Goal: Navigation & Orientation: Find specific page/section

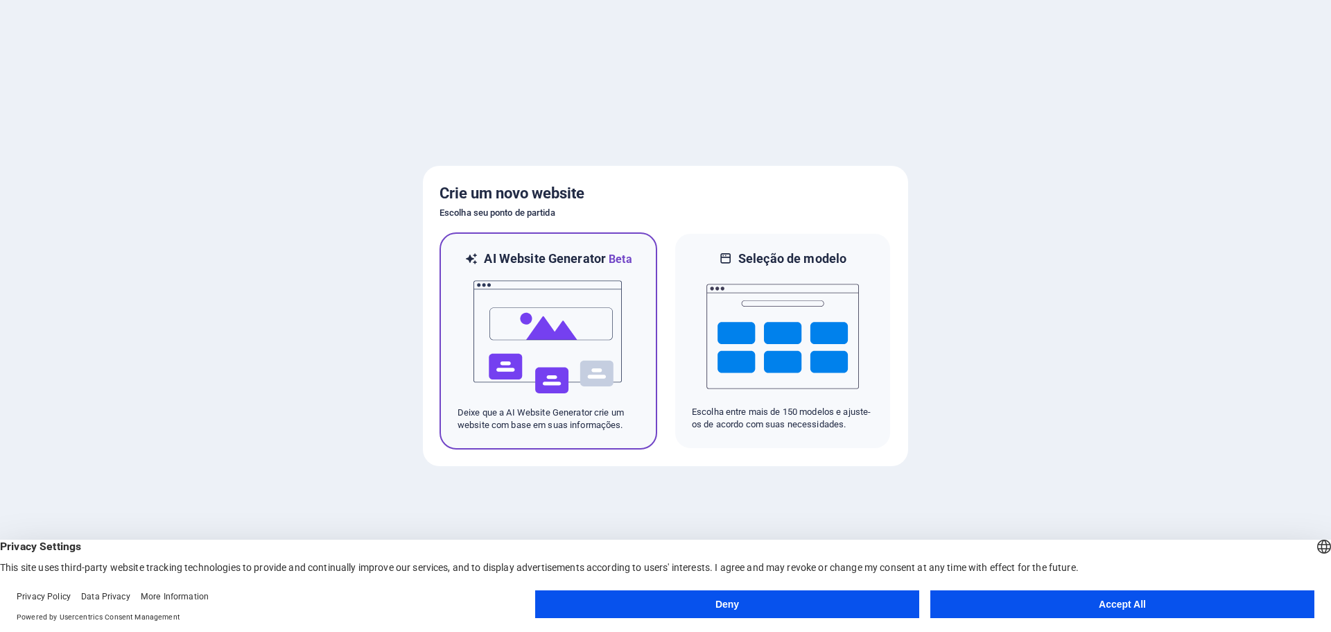
click at [543, 318] on img at bounding box center [548, 337] width 153 height 139
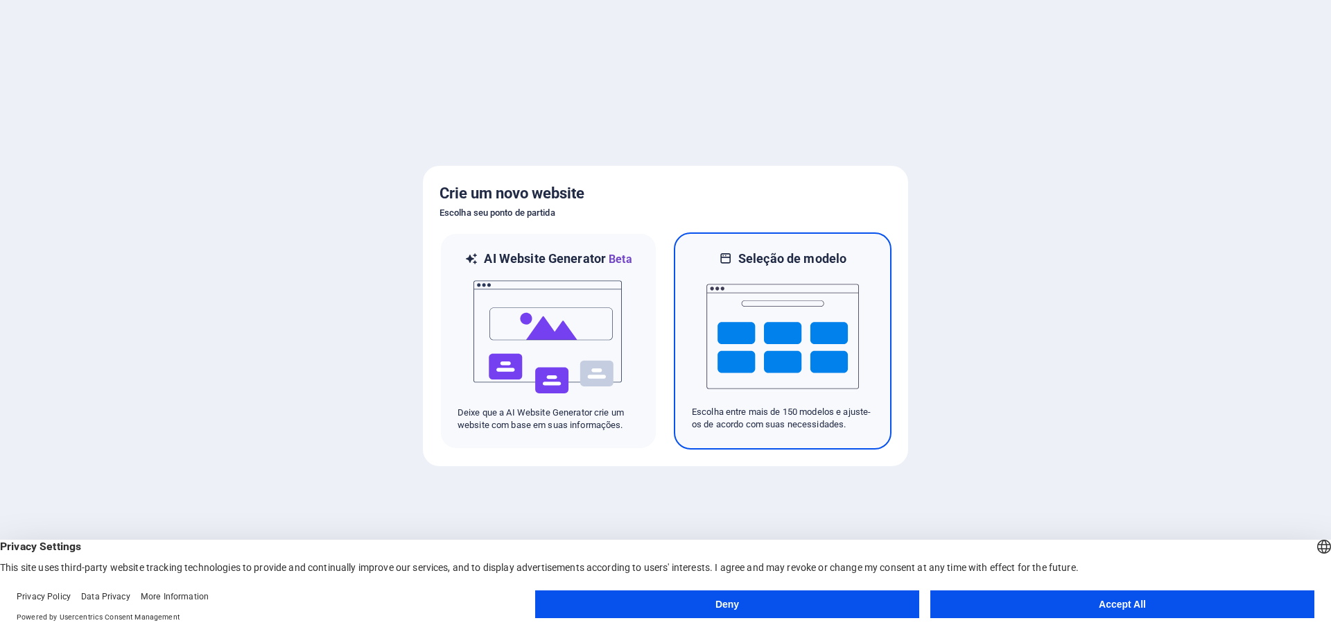
click at [744, 250] on h6 "Seleção de modelo" at bounding box center [792, 258] width 108 height 17
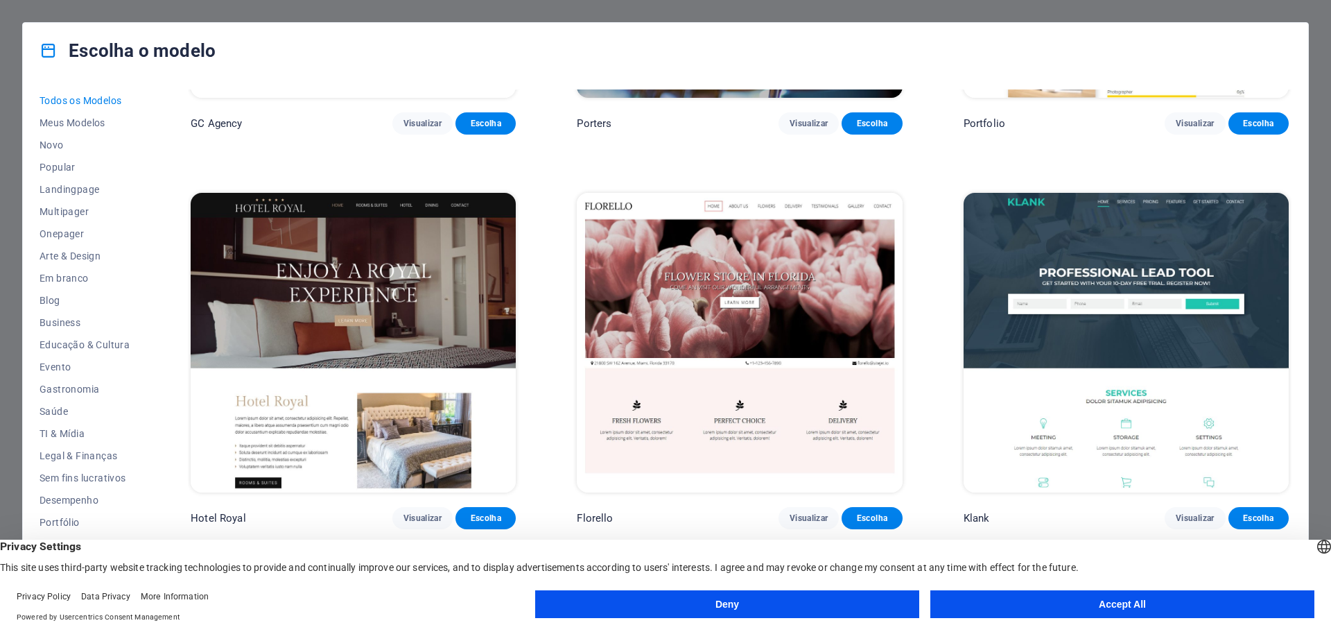
scroll to position [16082, 0]
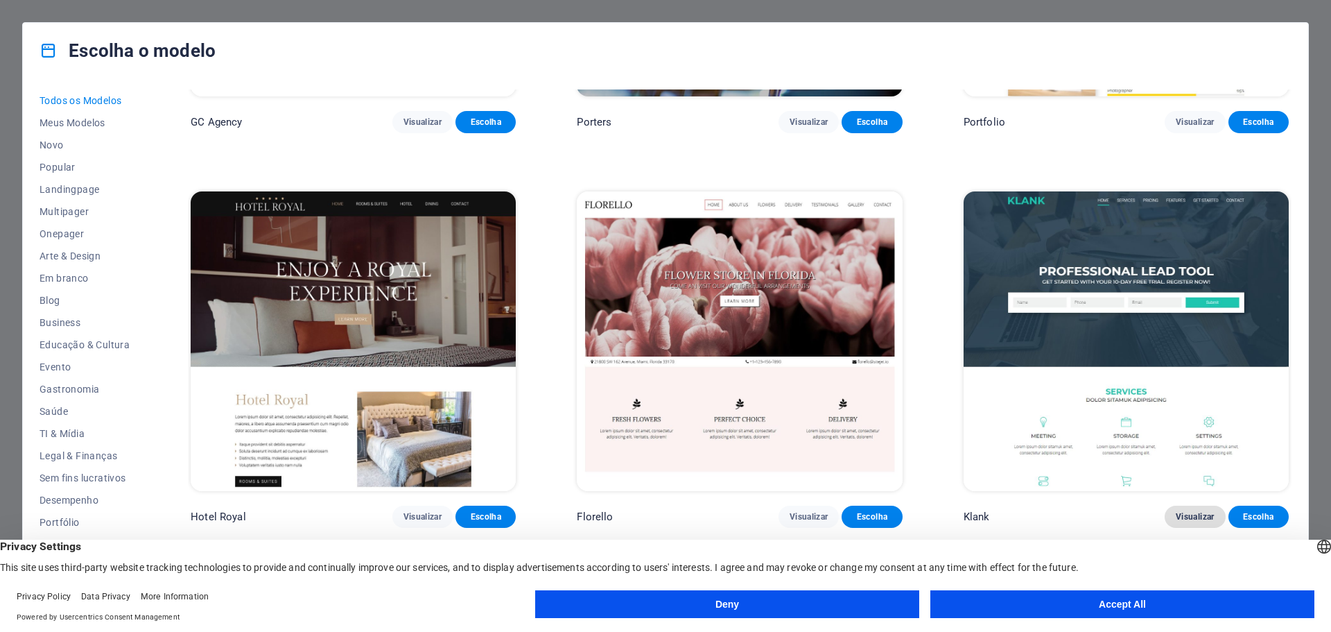
click at [1176, 511] on span "Visualizar" at bounding box center [1195, 516] width 38 height 11
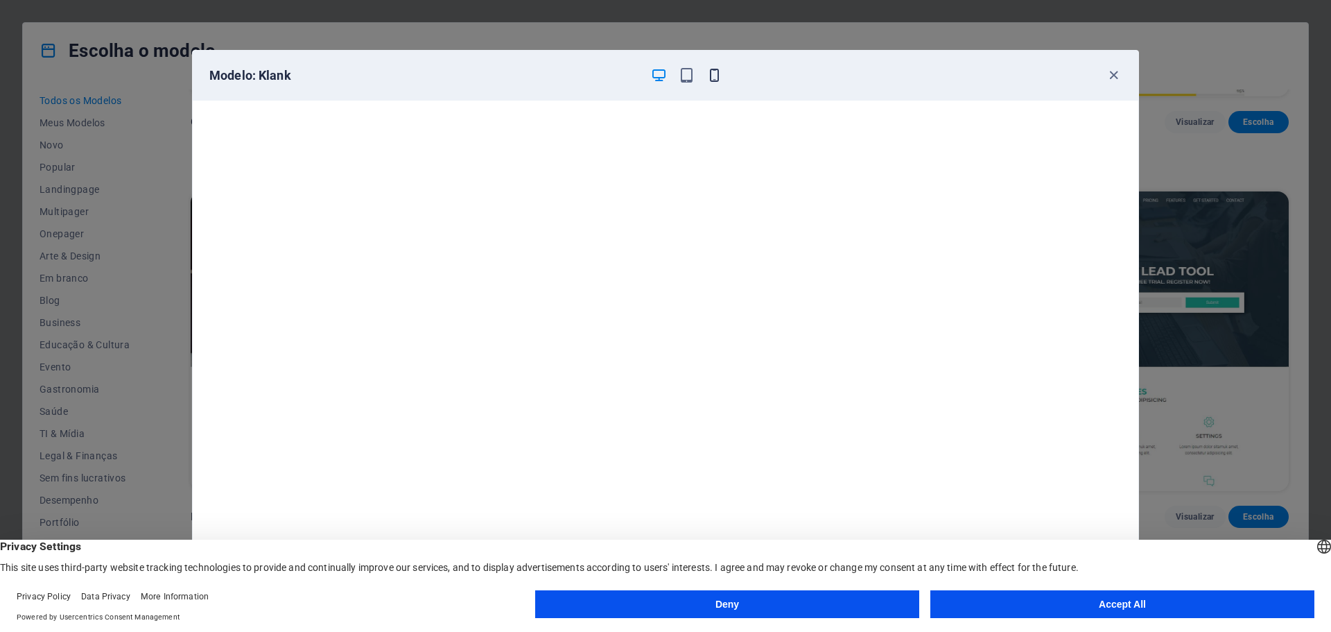
click at [714, 80] on icon "button" at bounding box center [714, 75] width 16 height 16
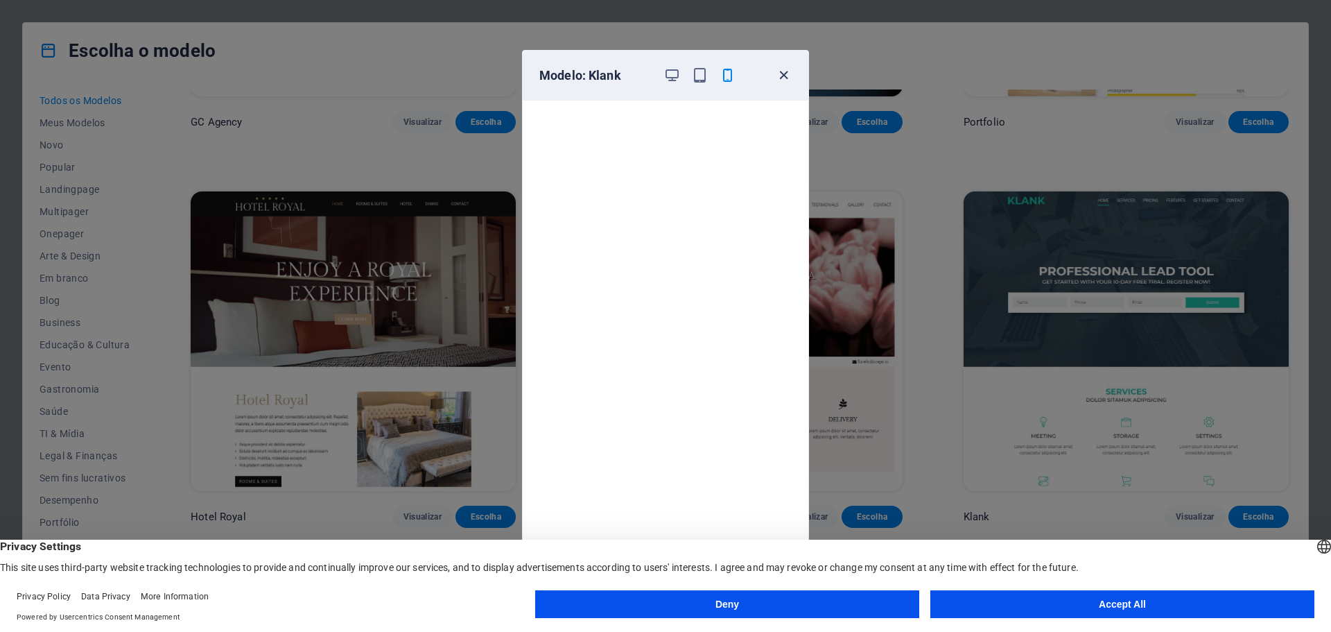
click at [781, 70] on icon "button" at bounding box center [784, 75] width 16 height 16
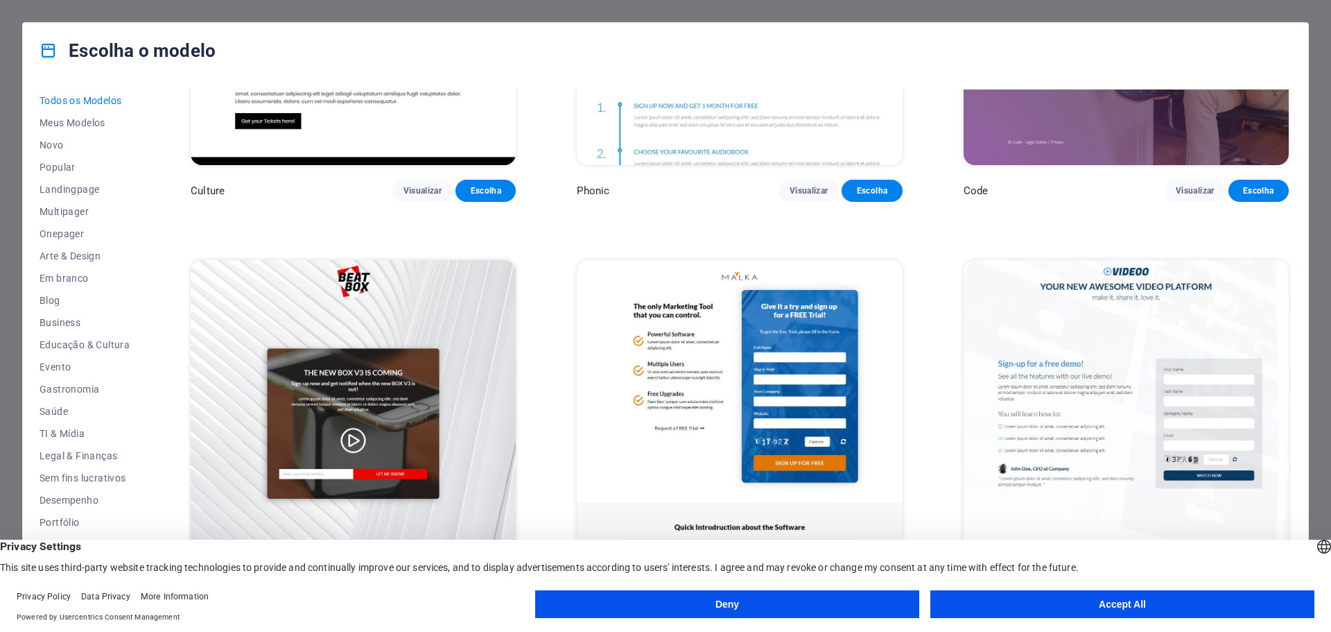
scroll to position [20034, 0]
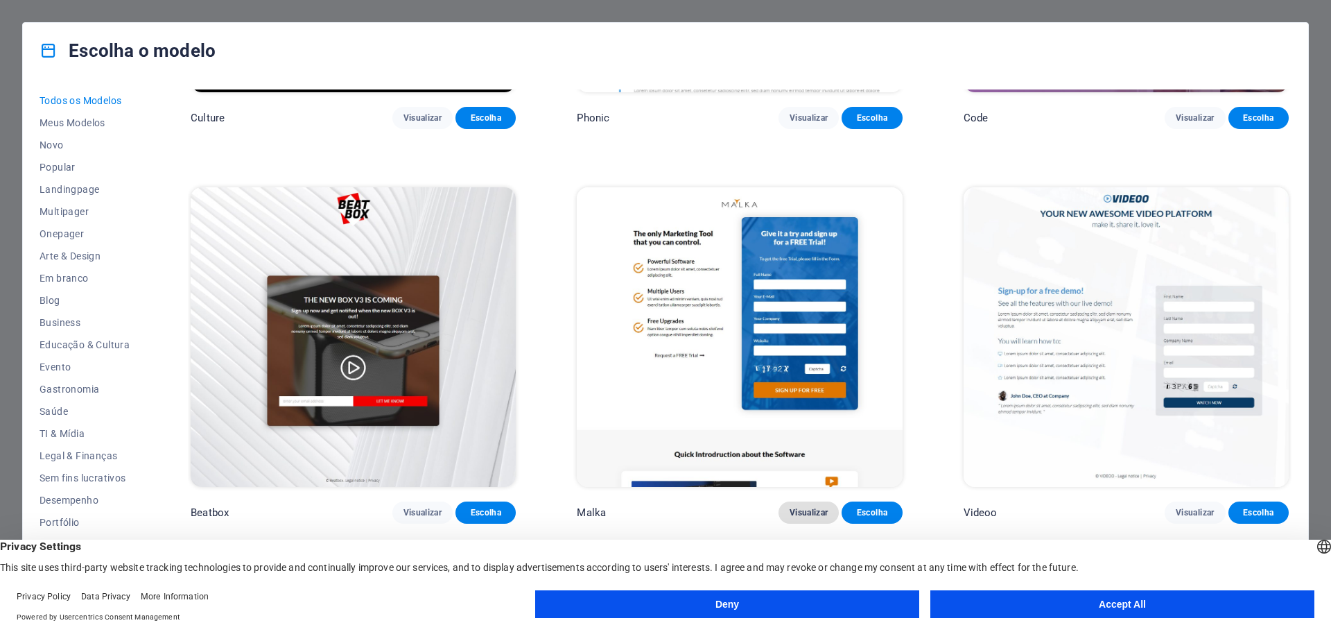
click at [785, 501] on button "Visualizar" at bounding box center [808, 512] width 60 height 22
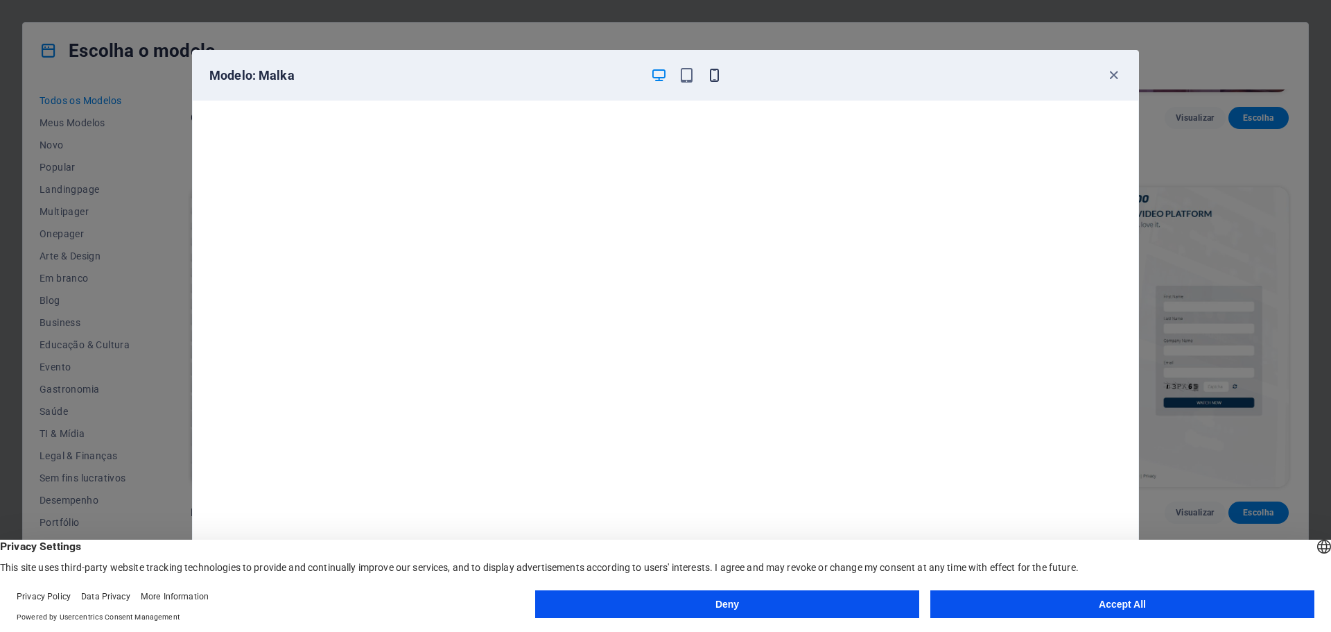
click at [713, 77] on icon "button" at bounding box center [714, 75] width 16 height 16
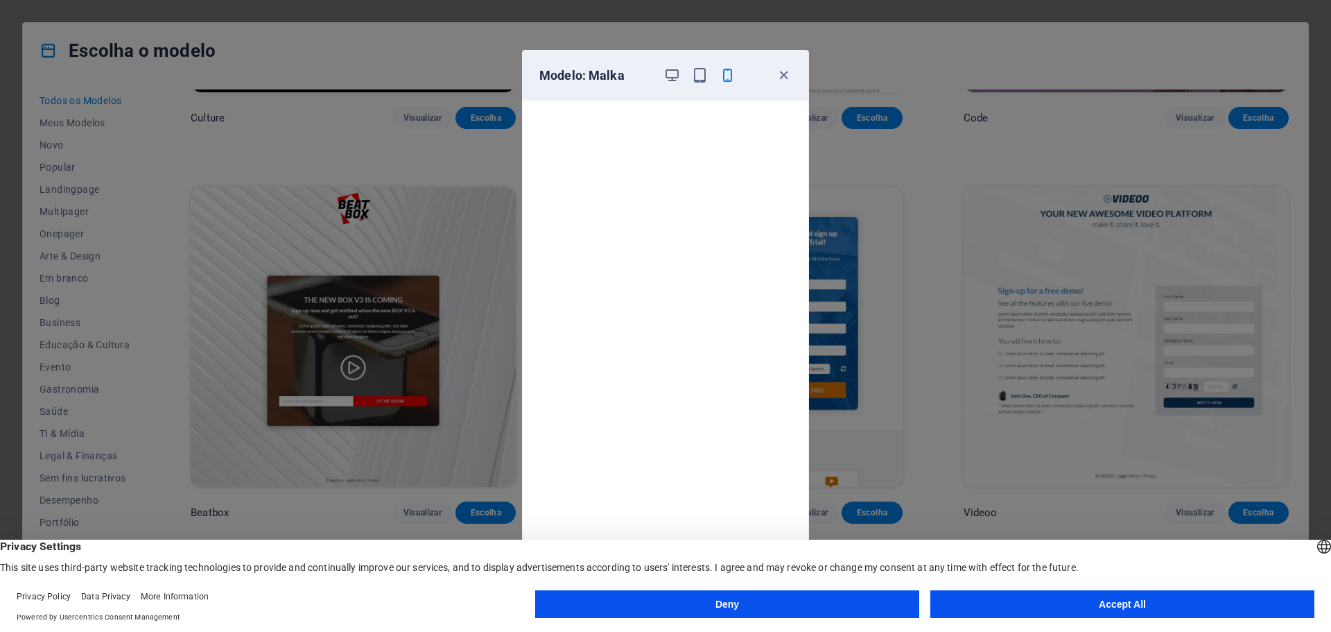
click at [778, 82] on icon "button" at bounding box center [784, 75] width 16 height 16
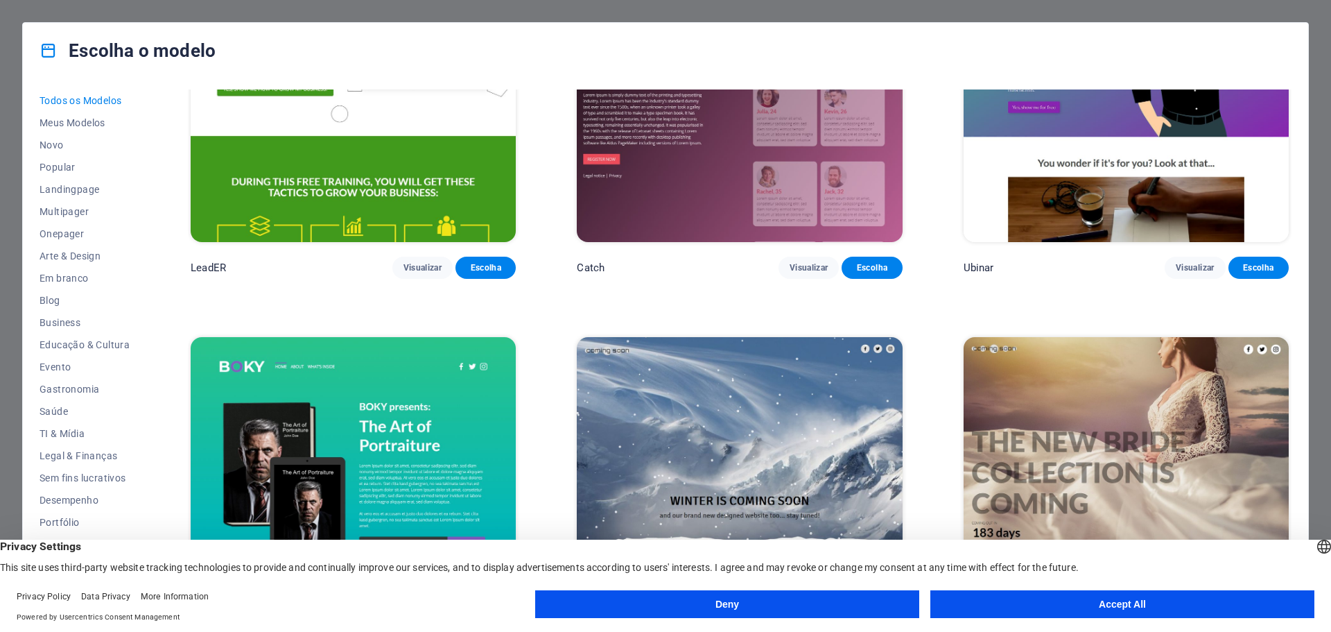
scroll to position [22044, 0]
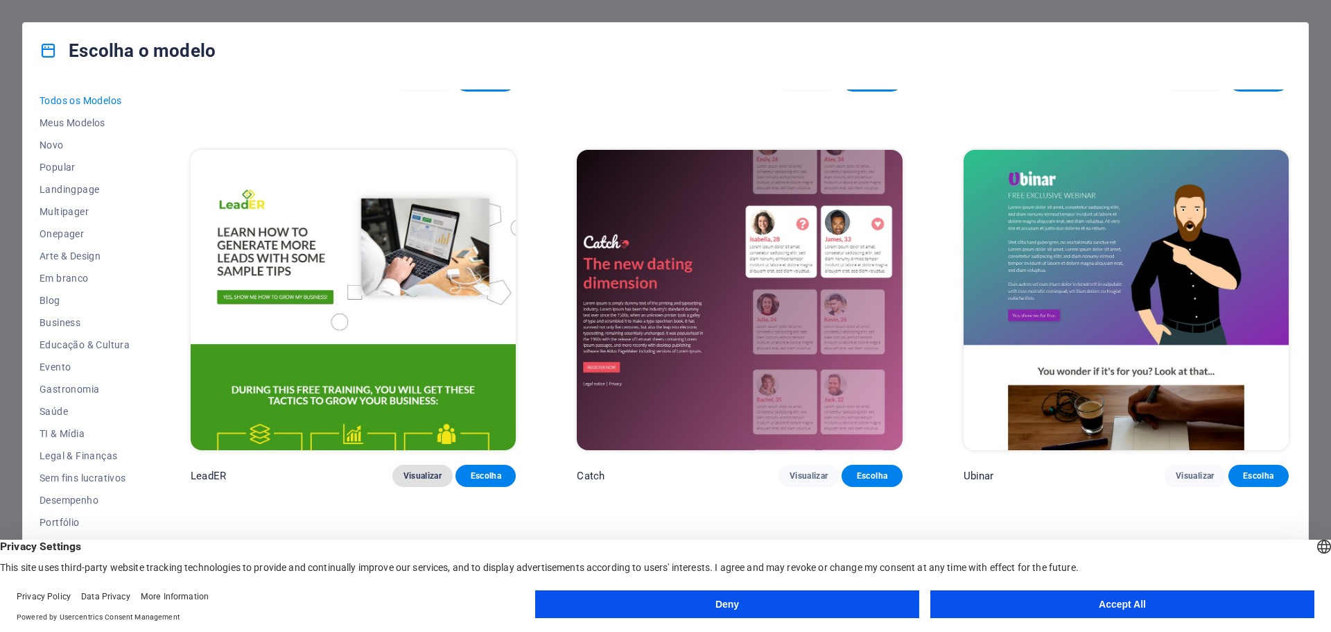
click at [405, 470] on span "Visualizar" at bounding box center [422, 475] width 38 height 11
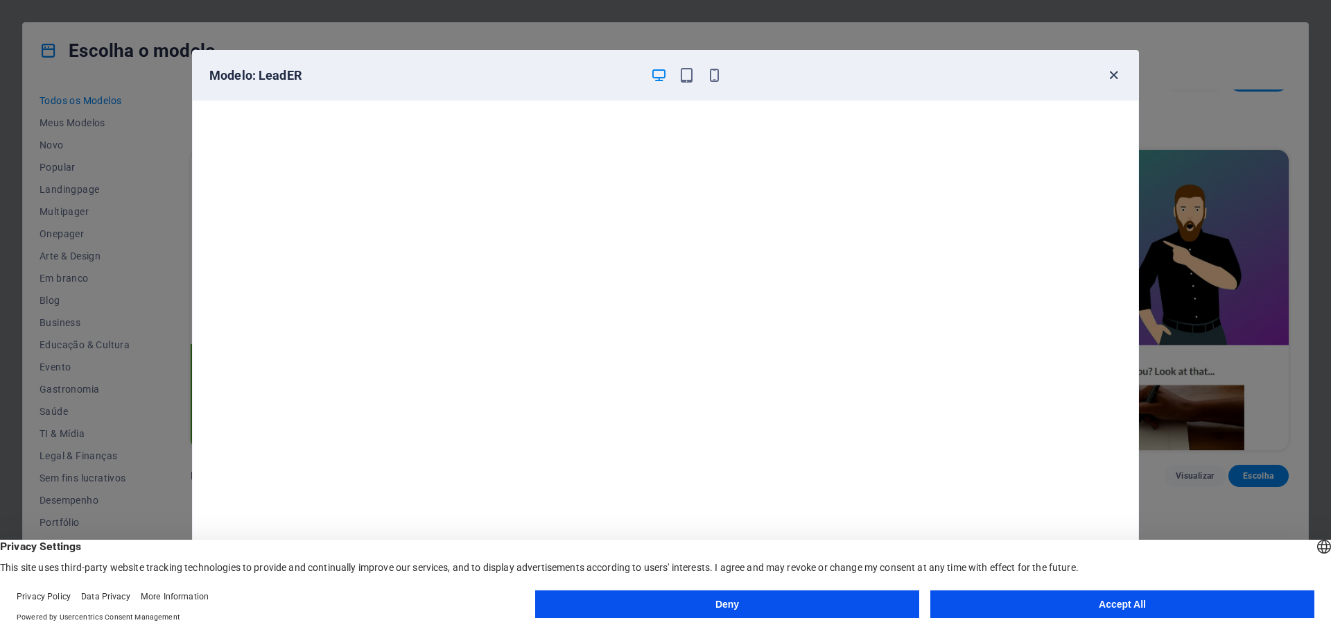
click at [1113, 78] on icon "button" at bounding box center [1114, 75] width 16 height 16
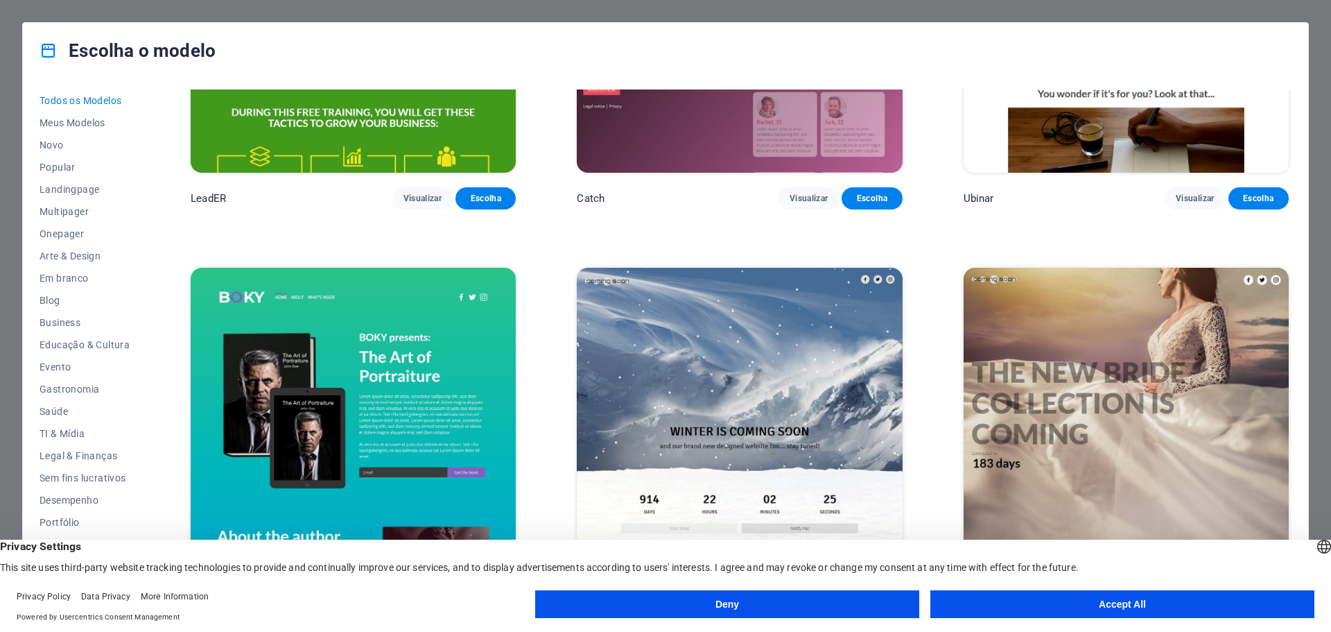
scroll to position [22645, 0]
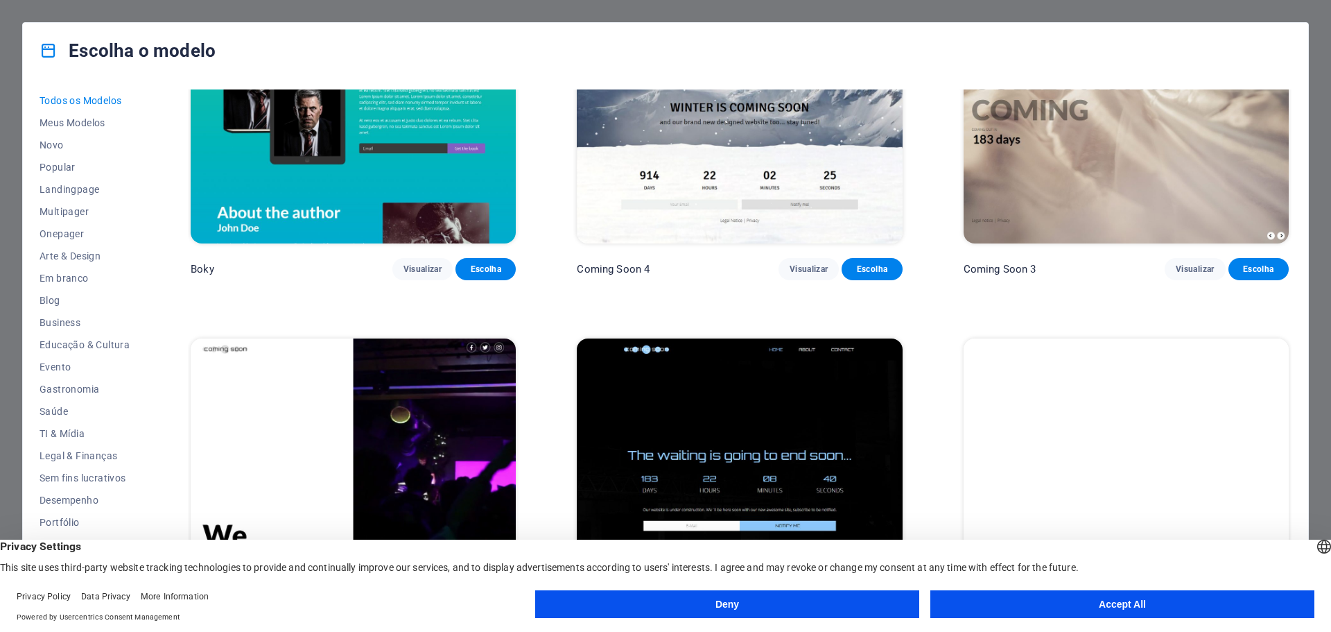
click at [792, 595] on button "Deny" at bounding box center [727, 604] width 384 height 28
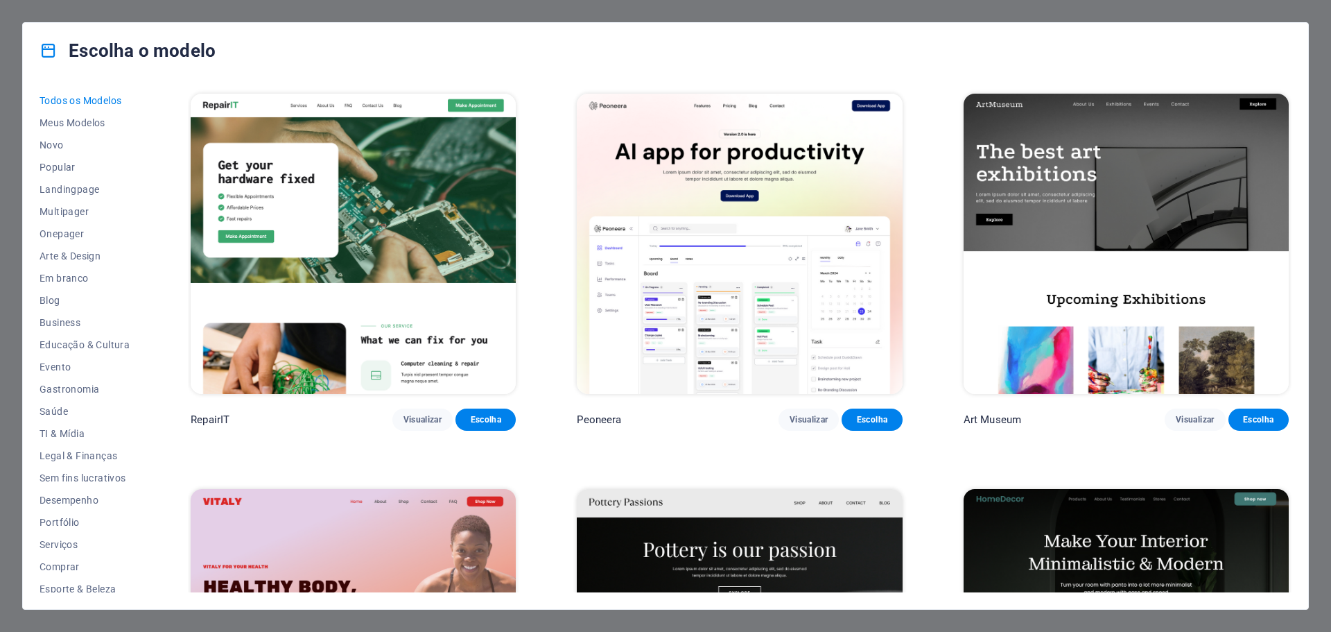
scroll to position [0, 0]
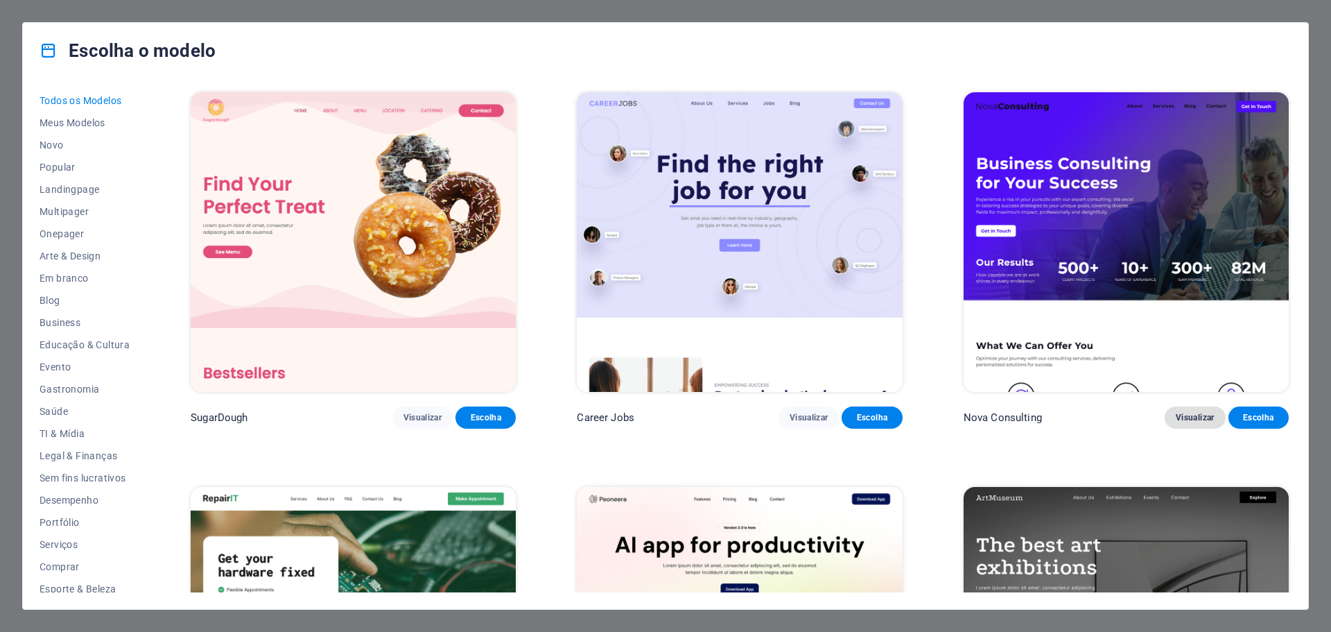
click at [1178, 414] on span "Visualizar" at bounding box center [1195, 417] width 38 height 11
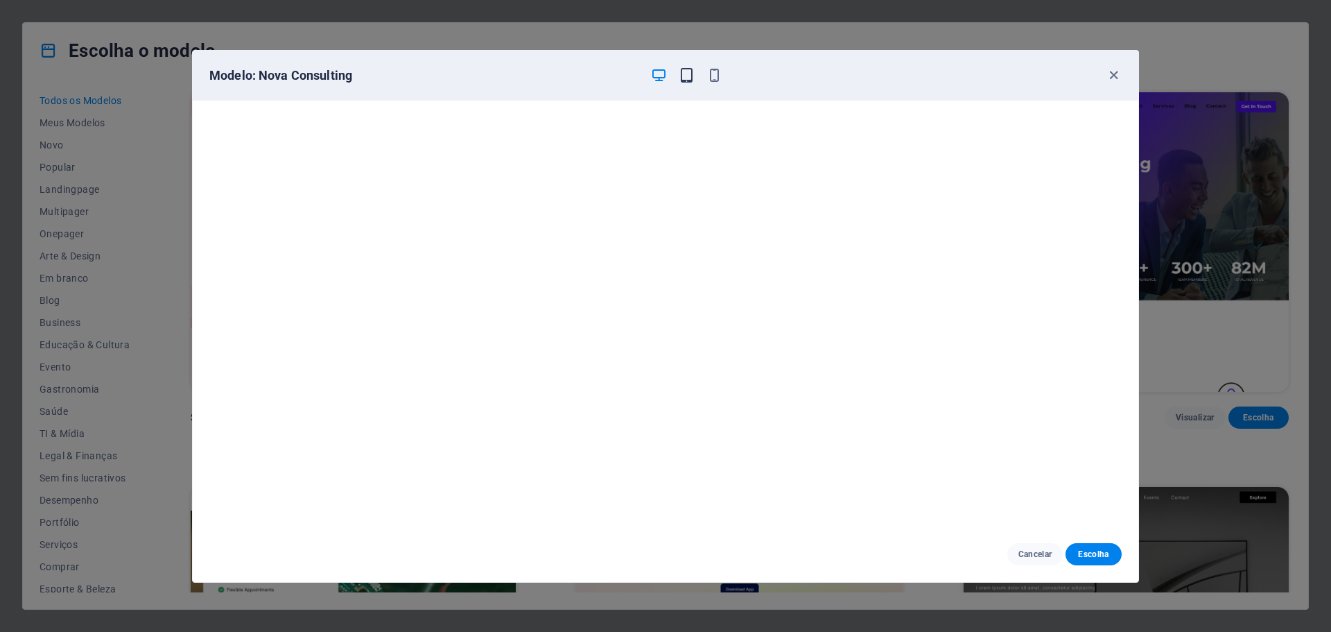
click at [679, 74] on icon "button" at bounding box center [687, 75] width 16 height 16
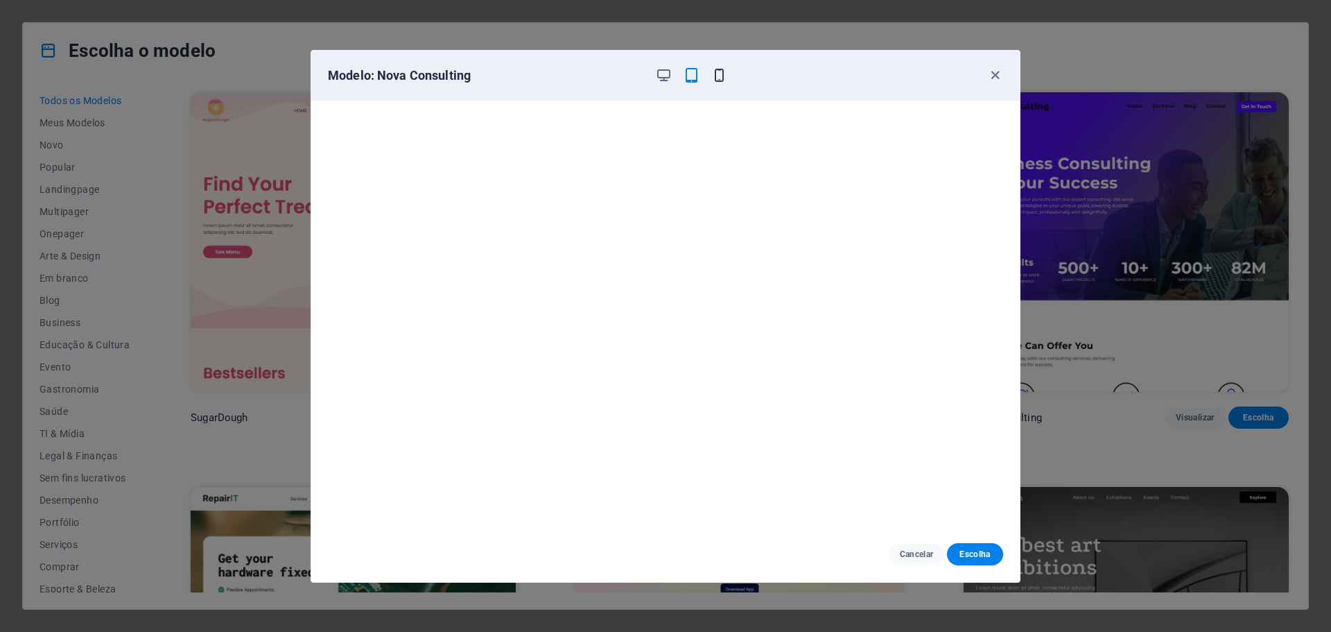
click at [717, 76] on icon "button" at bounding box center [719, 75] width 16 height 16
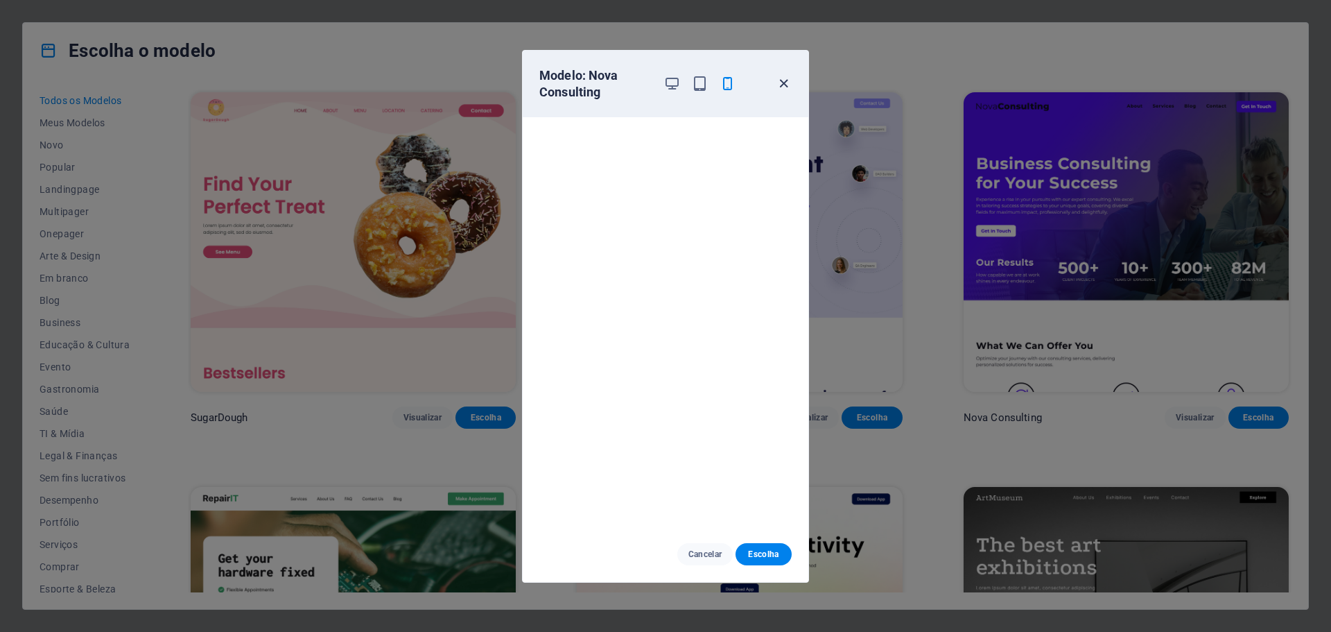
click at [782, 82] on icon "button" at bounding box center [784, 84] width 16 height 16
